Goal: Task Accomplishment & Management: Complete application form

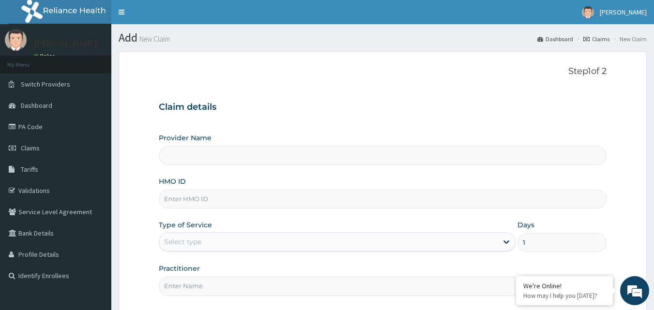
click at [239, 197] on input "HMO ID" at bounding box center [383, 199] width 448 height 19
click at [238, 198] on input "PTE/100" at bounding box center [383, 199] width 448 height 19
click at [207, 199] on input "PTE/100" at bounding box center [383, 199] width 448 height 19
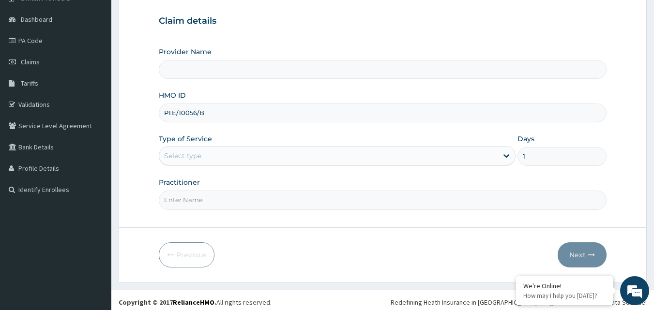
scroll to position [90, 0]
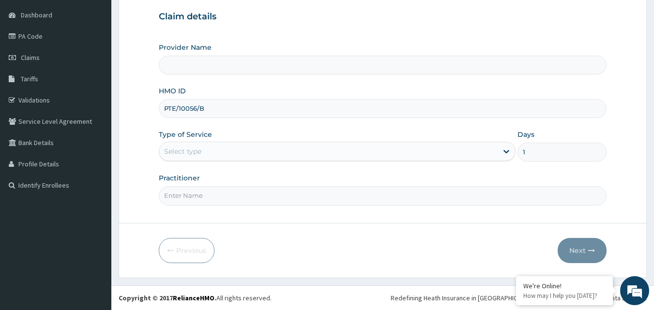
type input "PTE/10056/B"
click at [207, 194] on input "Practitioner" at bounding box center [383, 195] width 448 height 19
type input "B"
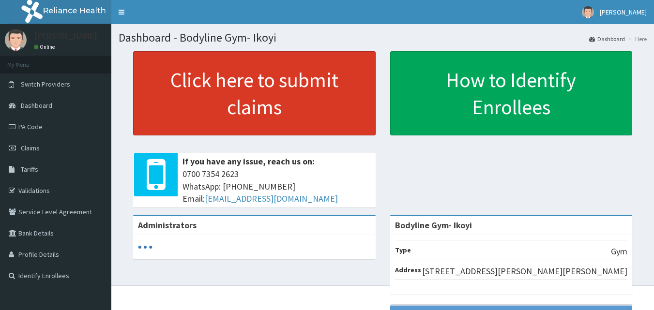
drag, startPoint x: 33, startPoint y: 154, endPoint x: 329, endPoint y: 112, distance: 299.5
click at [33, 153] on link "Claims" at bounding box center [55, 147] width 111 height 21
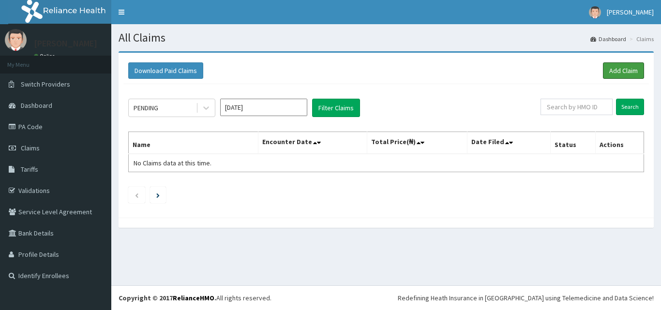
drag, startPoint x: 625, startPoint y: 68, endPoint x: 660, endPoint y: 43, distance: 43.5
click at [626, 68] on link "Add Claim" at bounding box center [623, 70] width 41 height 16
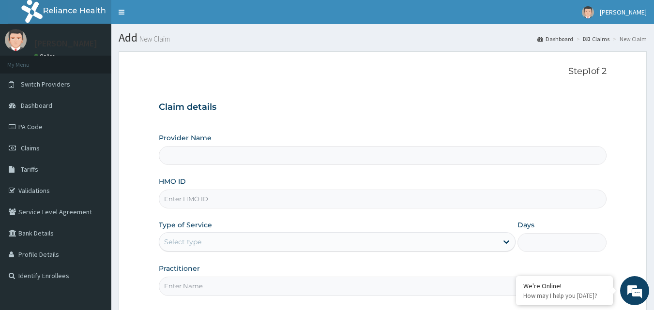
type input "Bodyline Gym- Ikoyi"
type input "1"
click at [221, 202] on input "HMO ID" at bounding box center [383, 199] width 448 height 19
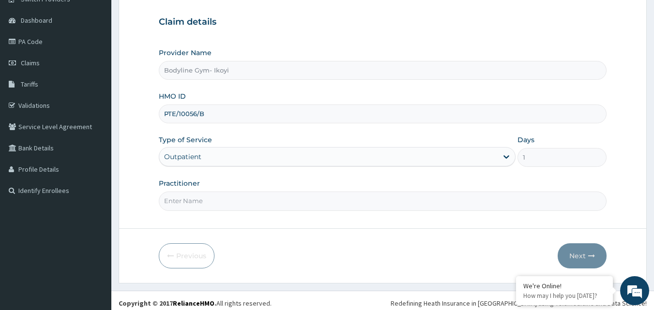
scroll to position [90, 0]
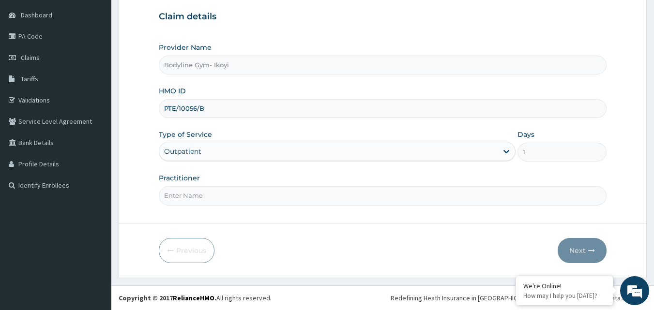
type input "PTE/10056/B"
click at [222, 199] on input "Practitioner" at bounding box center [383, 195] width 448 height 19
type input "B"
click at [585, 245] on button "Next" at bounding box center [581, 250] width 49 height 25
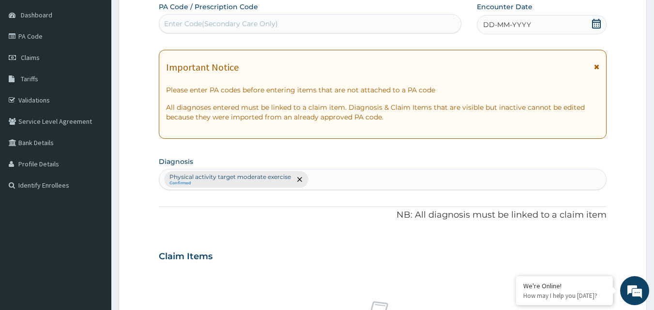
click at [531, 19] on div "DD-MM-YYYY" at bounding box center [542, 24] width 130 height 19
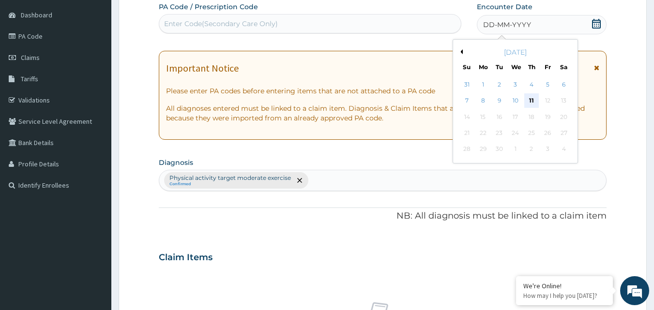
click at [532, 100] on div "11" at bounding box center [531, 101] width 15 height 15
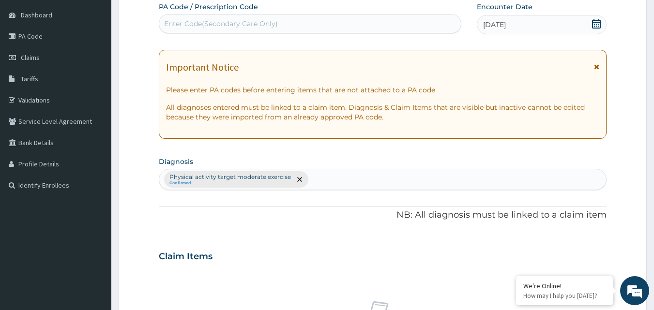
click at [241, 17] on div "Enter Code(Secondary Care Only)" at bounding box center [310, 23] width 302 height 15
type input "PA/F454D4"
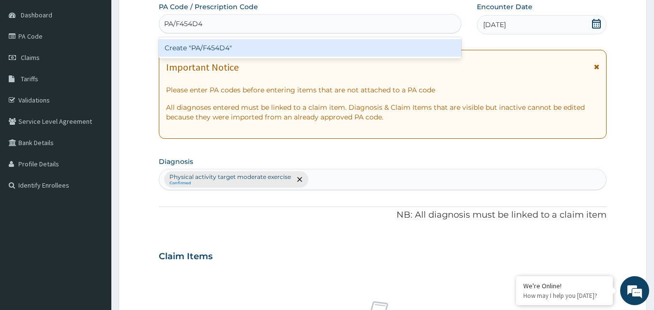
click at [193, 46] on div "Create "PA/F454D4"" at bounding box center [310, 47] width 303 height 17
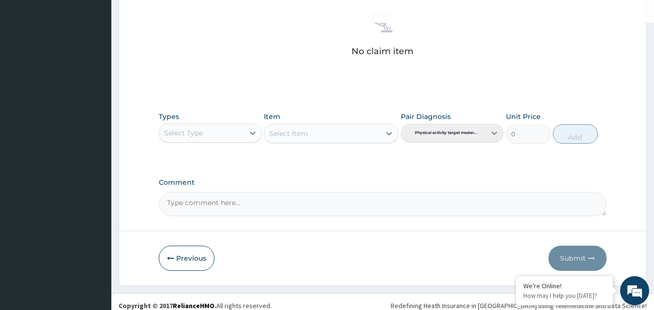
scroll to position [381, 0]
click at [219, 133] on div "Select Type" at bounding box center [201, 131] width 85 height 15
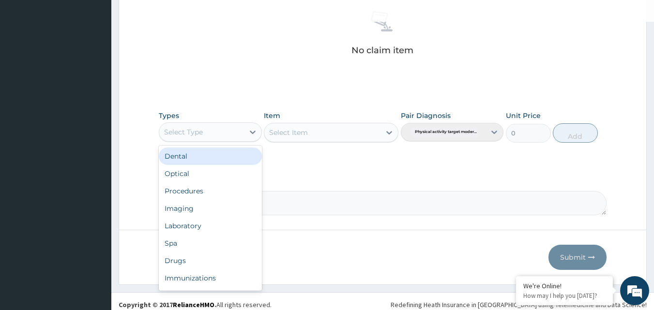
type input "G"
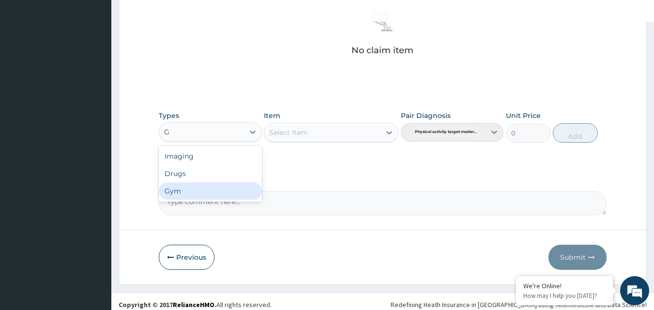
drag, startPoint x: 188, startPoint y: 191, endPoint x: 347, endPoint y: 148, distance: 164.6
click at [191, 191] on div "Gym" at bounding box center [210, 190] width 103 height 17
click at [295, 135] on div "Select Item" at bounding box center [331, 132] width 134 height 19
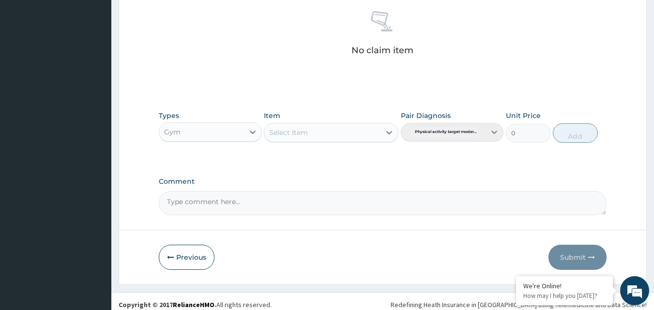
click at [329, 135] on div "Select Item" at bounding box center [322, 132] width 116 height 15
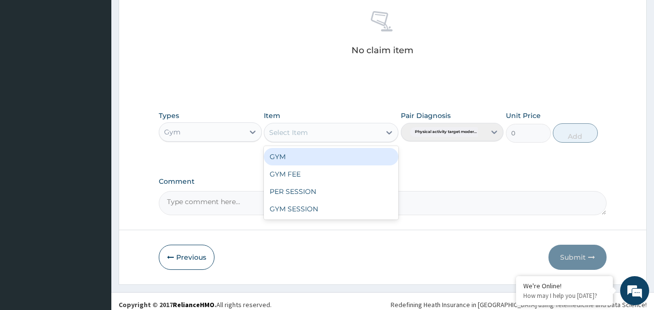
drag, startPoint x: 294, startPoint y: 157, endPoint x: 481, endPoint y: 127, distance: 189.7
click at [296, 156] on div "GYM" at bounding box center [331, 156] width 134 height 17
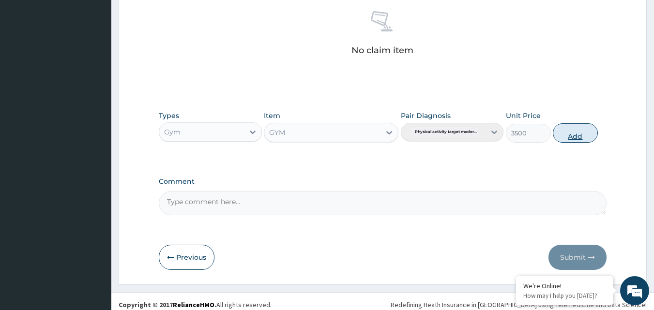
click at [582, 128] on button "Add" at bounding box center [575, 132] width 45 height 19
type input "0"
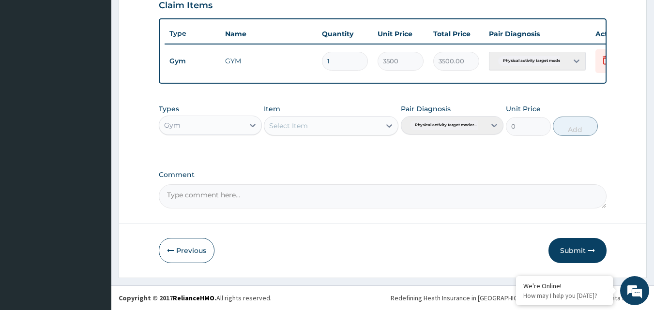
scroll to position [349, 0]
drag, startPoint x: 577, startPoint y: 249, endPoint x: 660, endPoint y: 185, distance: 104.6
click at [579, 249] on button "Submit" at bounding box center [577, 250] width 58 height 25
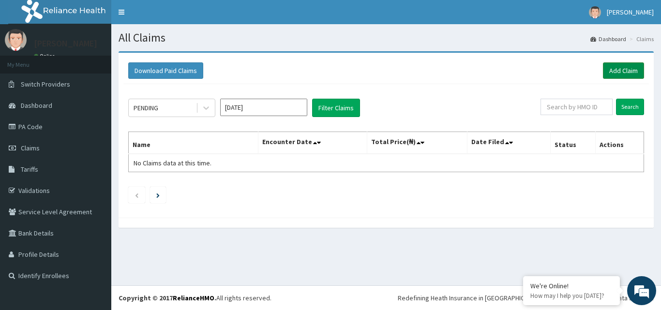
click at [622, 65] on link "Add Claim" at bounding box center [623, 70] width 41 height 16
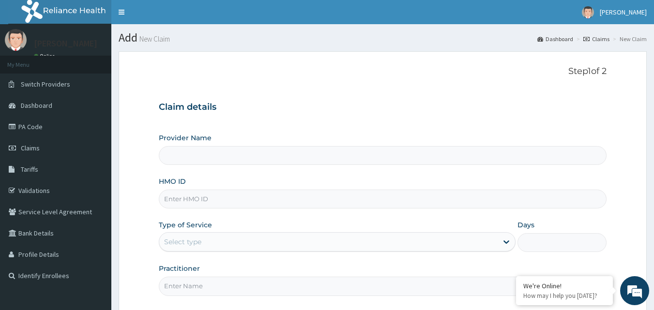
type input "Bodyline Gym- Ikoyi"
type input "1"
type input "Bodyline Gym- Ikoyi"
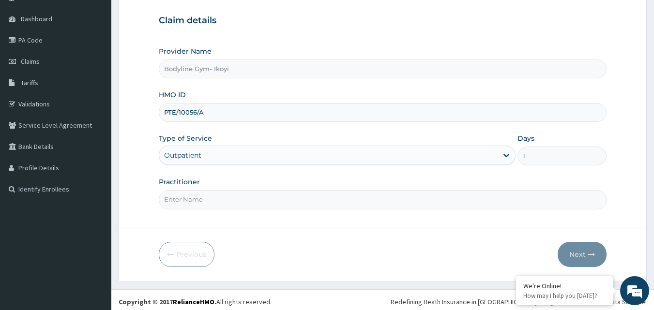
scroll to position [90, 0]
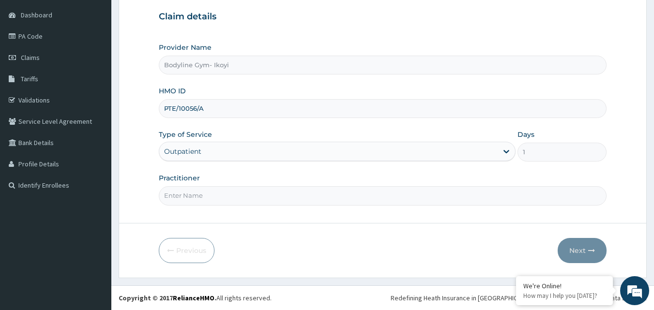
type input "PTE/10056/A"
click at [239, 201] on input "Practitioner" at bounding box center [383, 195] width 448 height 19
type input "B"
click at [573, 248] on button "Next" at bounding box center [581, 250] width 49 height 25
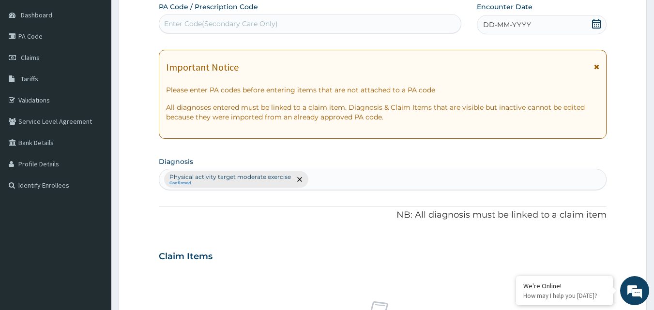
click at [581, 245] on div "Claim Items" at bounding box center [383, 254] width 448 height 25
click at [588, 254] on div "Claim Items" at bounding box center [383, 254] width 448 height 25
click at [518, 20] on span "DD-MM-YYYY" at bounding box center [507, 25] width 48 height 10
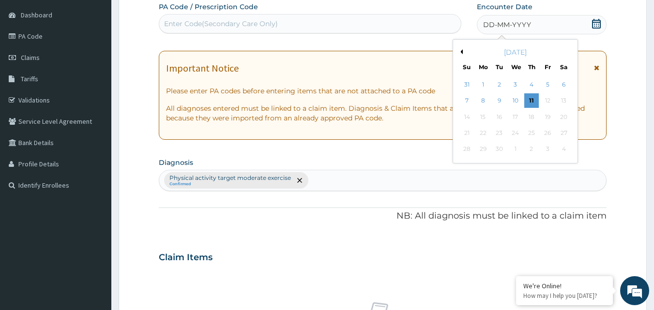
drag, startPoint x: 529, startPoint y: 98, endPoint x: 513, endPoint y: 91, distance: 17.8
click at [530, 97] on div "11" at bounding box center [531, 101] width 15 height 15
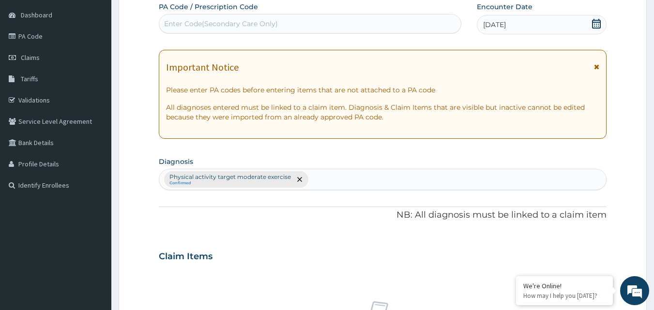
click at [281, 26] on div "Enter Code(Secondary Care Only)" at bounding box center [310, 23] width 302 height 15
type input "PA/11B4CA"
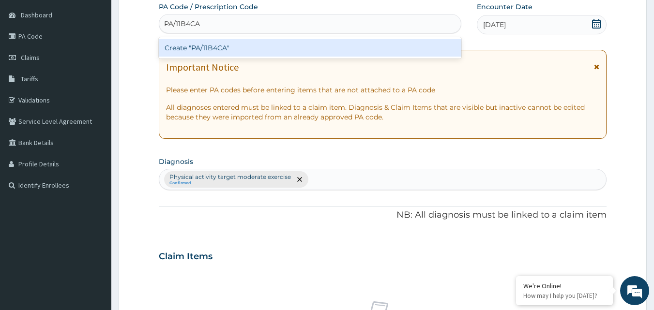
click at [297, 49] on div "Create "PA/11B4CA"" at bounding box center [310, 47] width 303 height 17
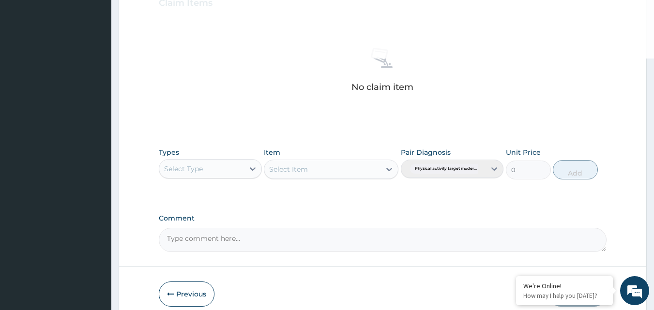
scroll to position [388, 0]
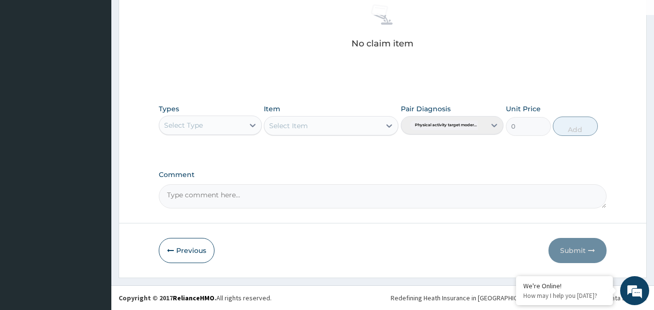
click at [207, 126] on div "Select Type" at bounding box center [201, 125] width 85 height 15
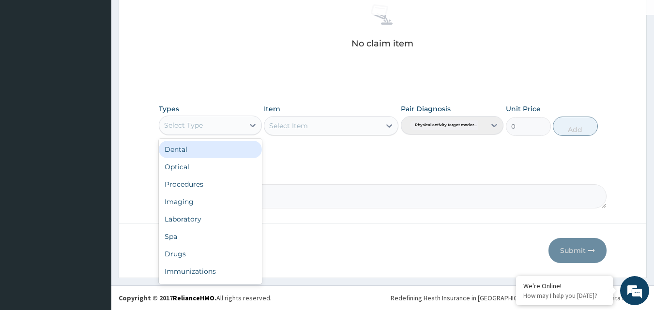
type input "G"
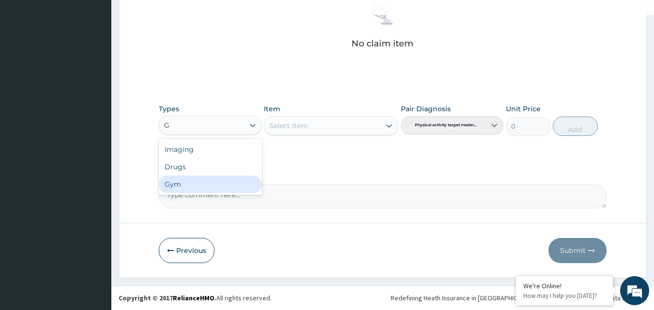
click at [192, 184] on div "Gym" at bounding box center [210, 184] width 103 height 17
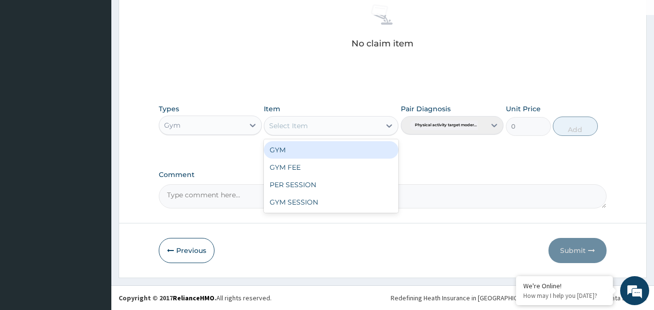
click at [349, 126] on div "Select Item" at bounding box center [322, 125] width 116 height 15
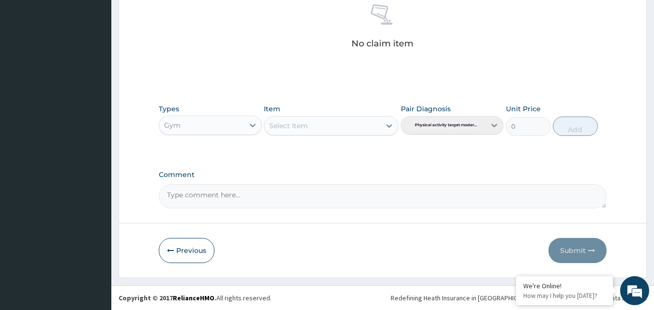
click at [306, 127] on div "Select Item" at bounding box center [288, 126] width 39 height 10
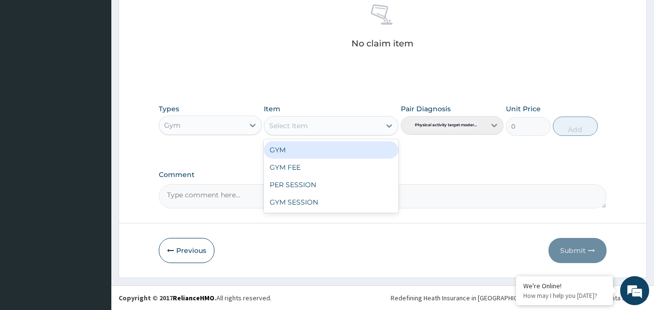
drag, startPoint x: 308, startPoint y: 147, endPoint x: 322, endPoint y: 147, distance: 14.0
click at [310, 147] on div "GYM" at bounding box center [331, 149] width 134 height 17
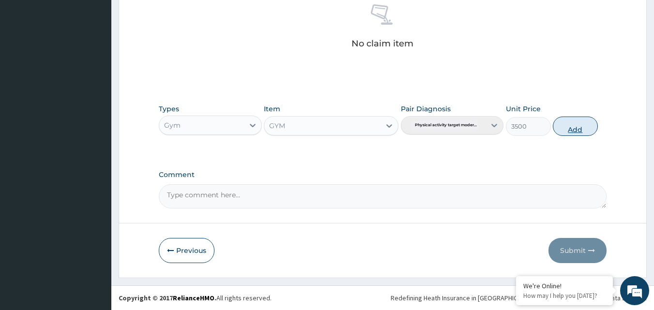
click at [575, 130] on button "Add" at bounding box center [575, 126] width 45 height 19
type input "0"
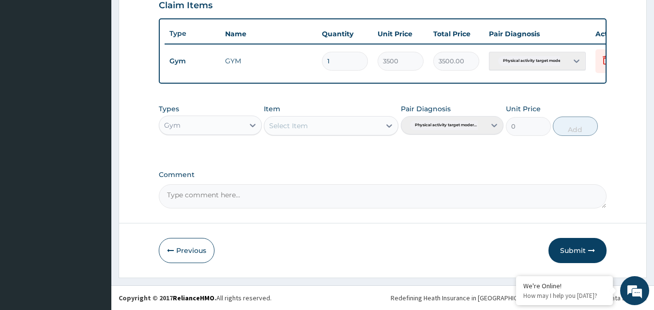
drag, startPoint x: 574, startPoint y: 245, endPoint x: 615, endPoint y: 238, distance: 42.2
click at [574, 246] on button "Submit" at bounding box center [577, 250] width 58 height 25
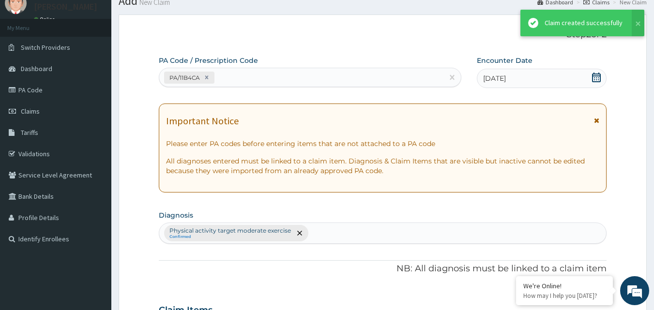
scroll to position [349, 0]
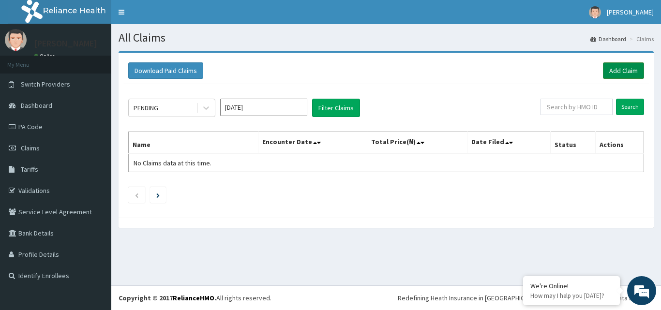
click at [627, 70] on link "Add Claim" at bounding box center [623, 70] width 41 height 16
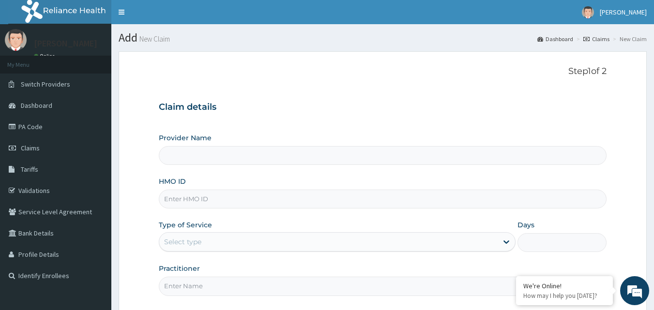
type input "Bodyline Gym- Ikoyi"
type input "1"
